Goal: Entertainment & Leisure: Consume media (video, audio)

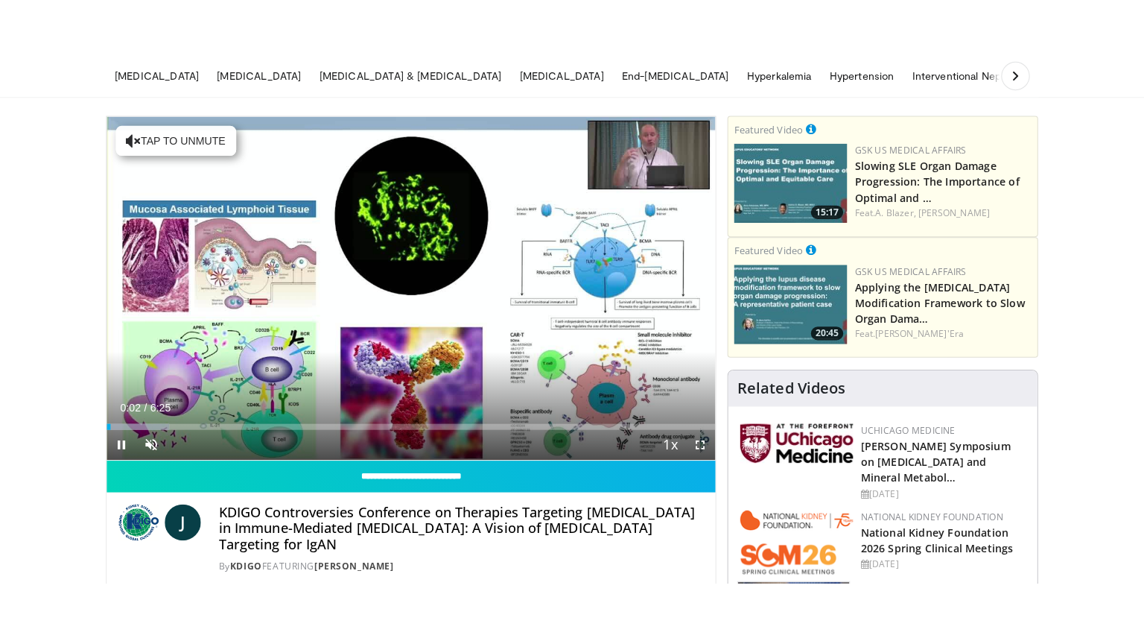
scroll to position [89, 0]
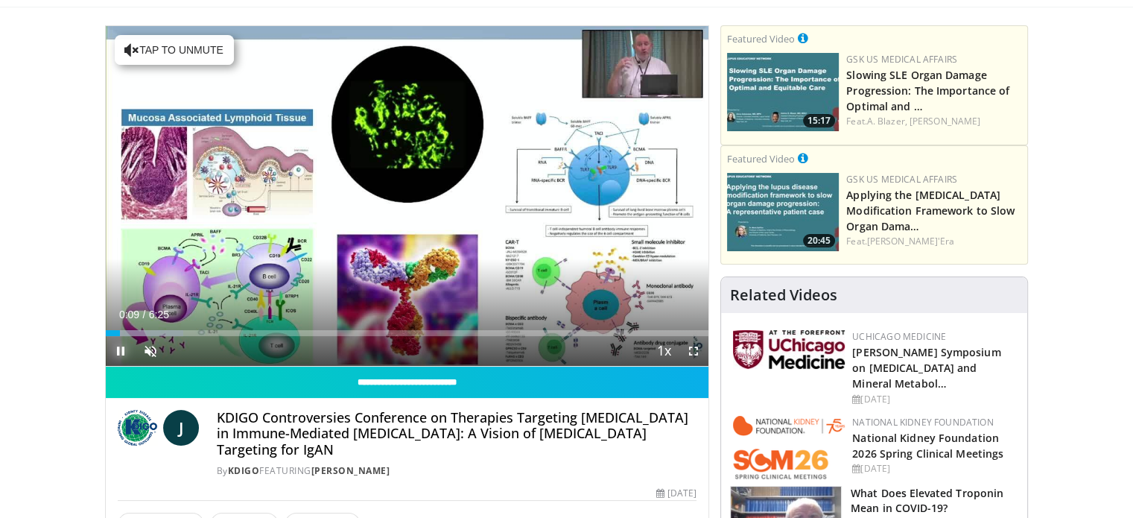
click at [119, 348] on span "Video Player" at bounding box center [121, 351] width 30 height 30
click at [149, 349] on span "Video Player" at bounding box center [151, 351] width 30 height 30
click at [121, 345] on span "Video Player" at bounding box center [121, 351] width 30 height 30
click at [694, 352] on span "Video Player" at bounding box center [694, 351] width 30 height 30
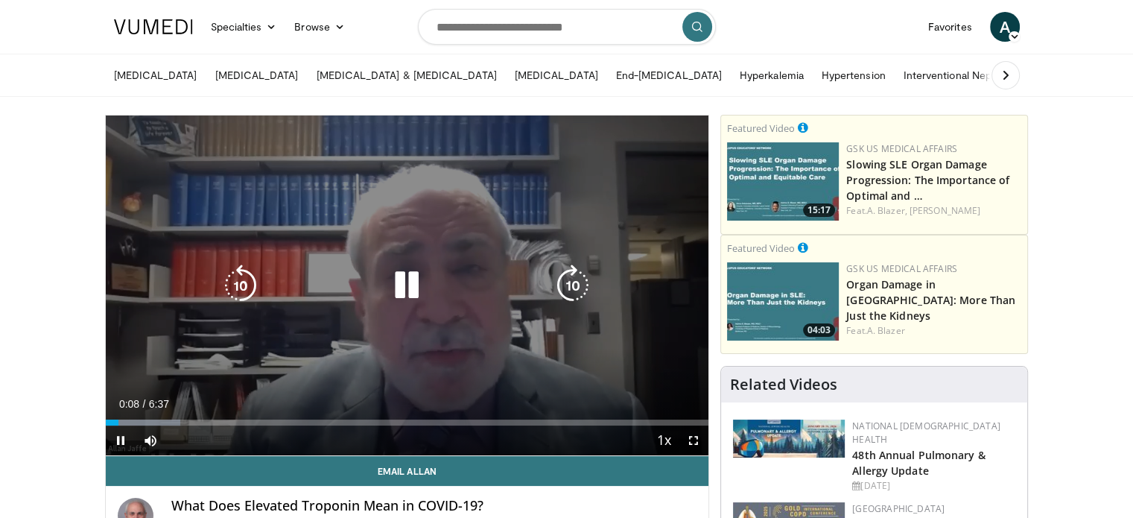
click at [411, 288] on icon "Video Player" at bounding box center [407, 285] width 42 height 42
